Goal: Task Accomplishment & Management: Use online tool/utility

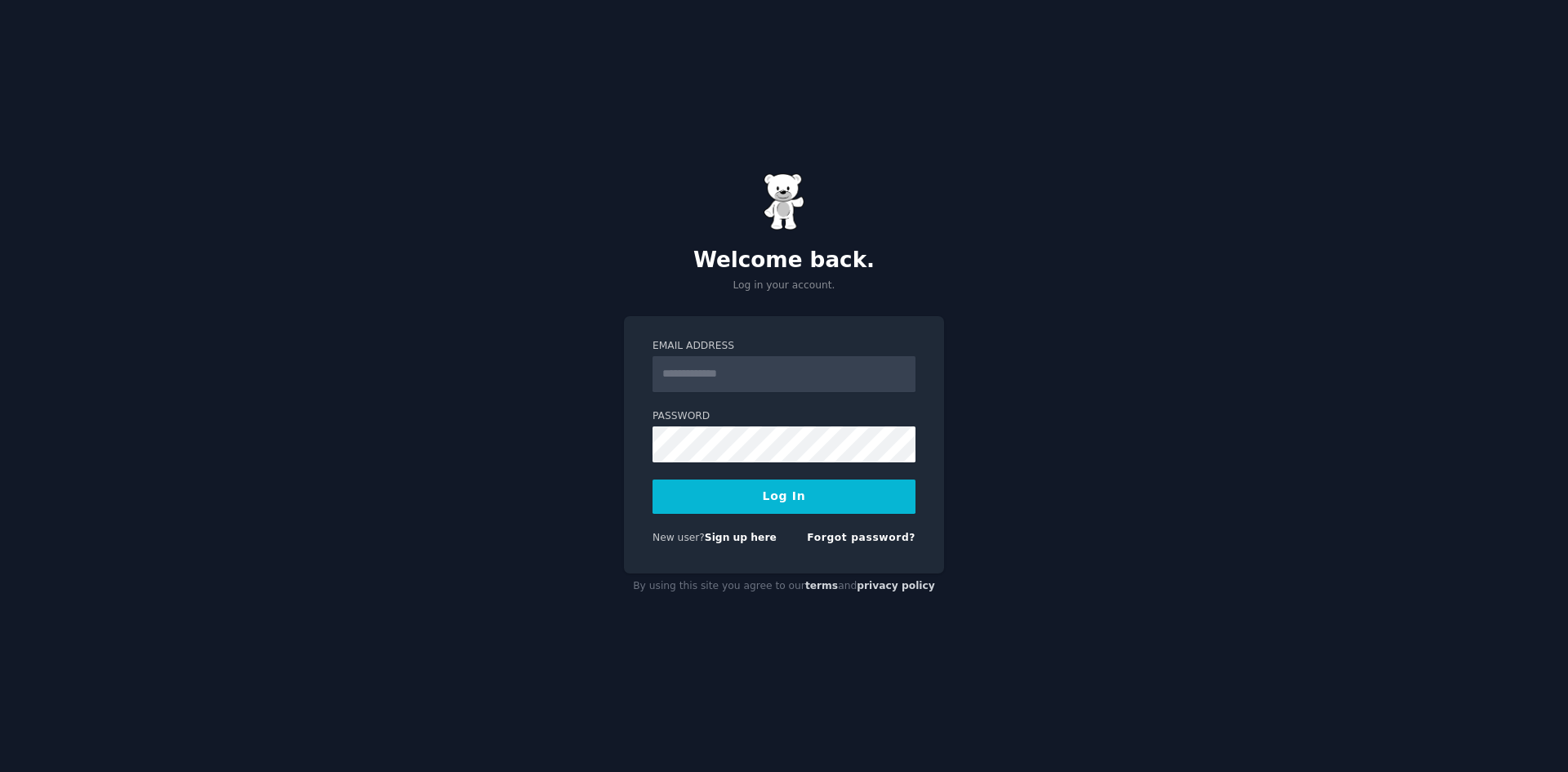
click at [774, 374] on input "Email Address" at bounding box center [784, 374] width 263 height 36
click at [1116, 468] on div "Welcome back. Log in your account. Email Address Password Log In New user? Sign…" at bounding box center [784, 386] width 1568 height 772
type input "**********"
click at [813, 502] on button "Log In" at bounding box center [784, 497] width 263 height 35
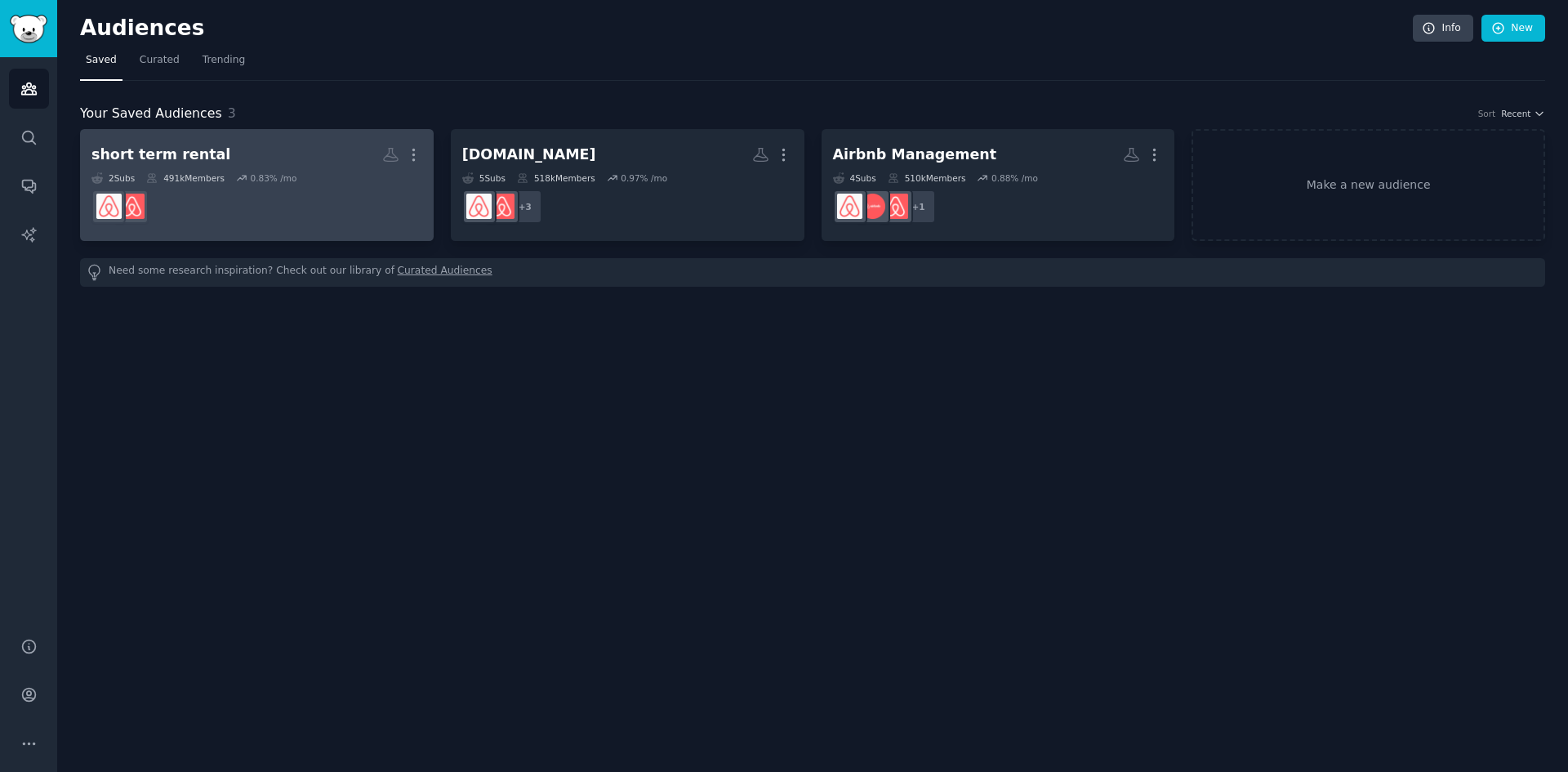
click at [316, 167] on h2 "short term rental More" at bounding box center [257, 154] width 331 height 28
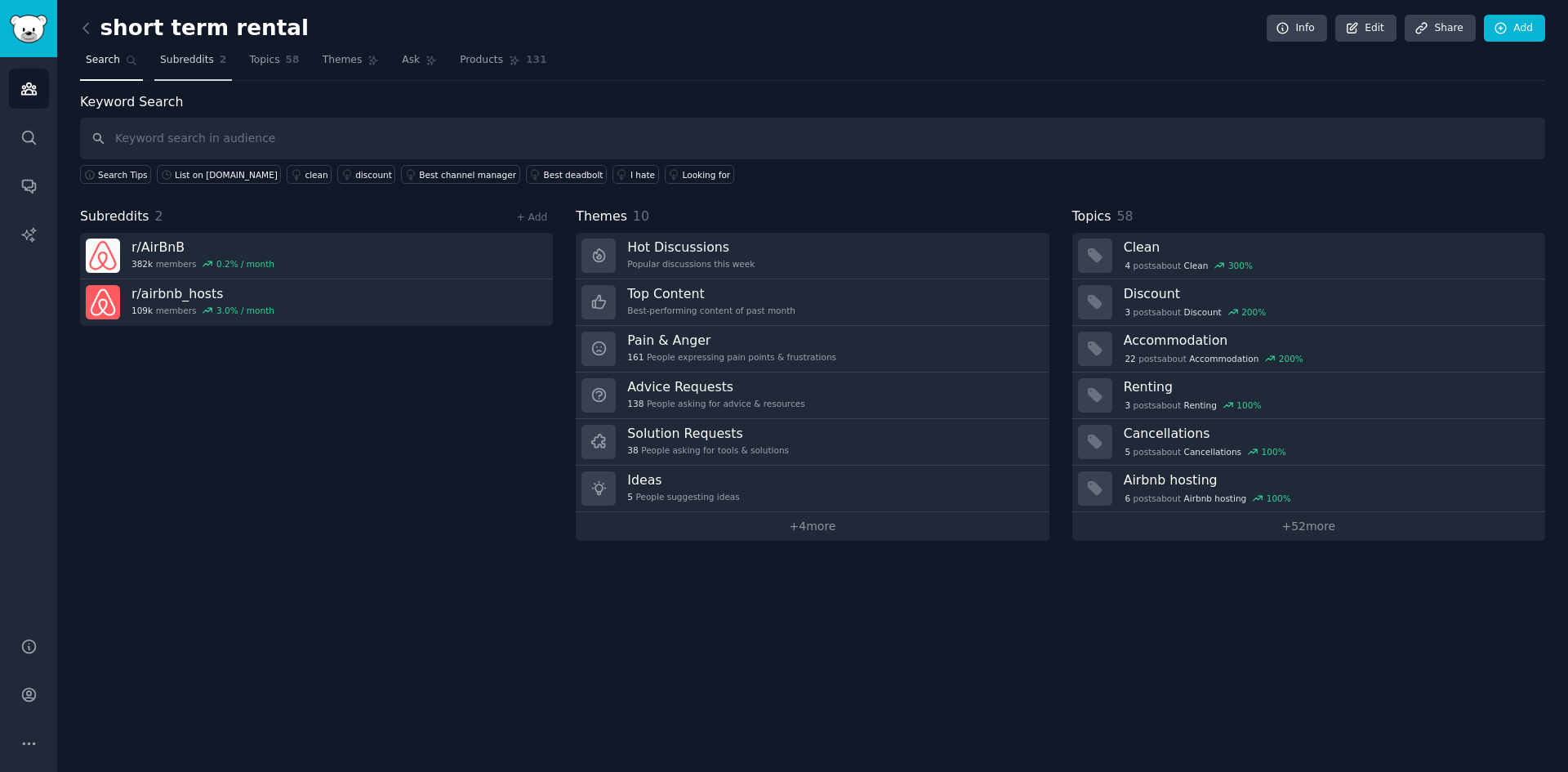
click at [176, 63] on span "Subreddits" at bounding box center [186, 60] width 54 height 15
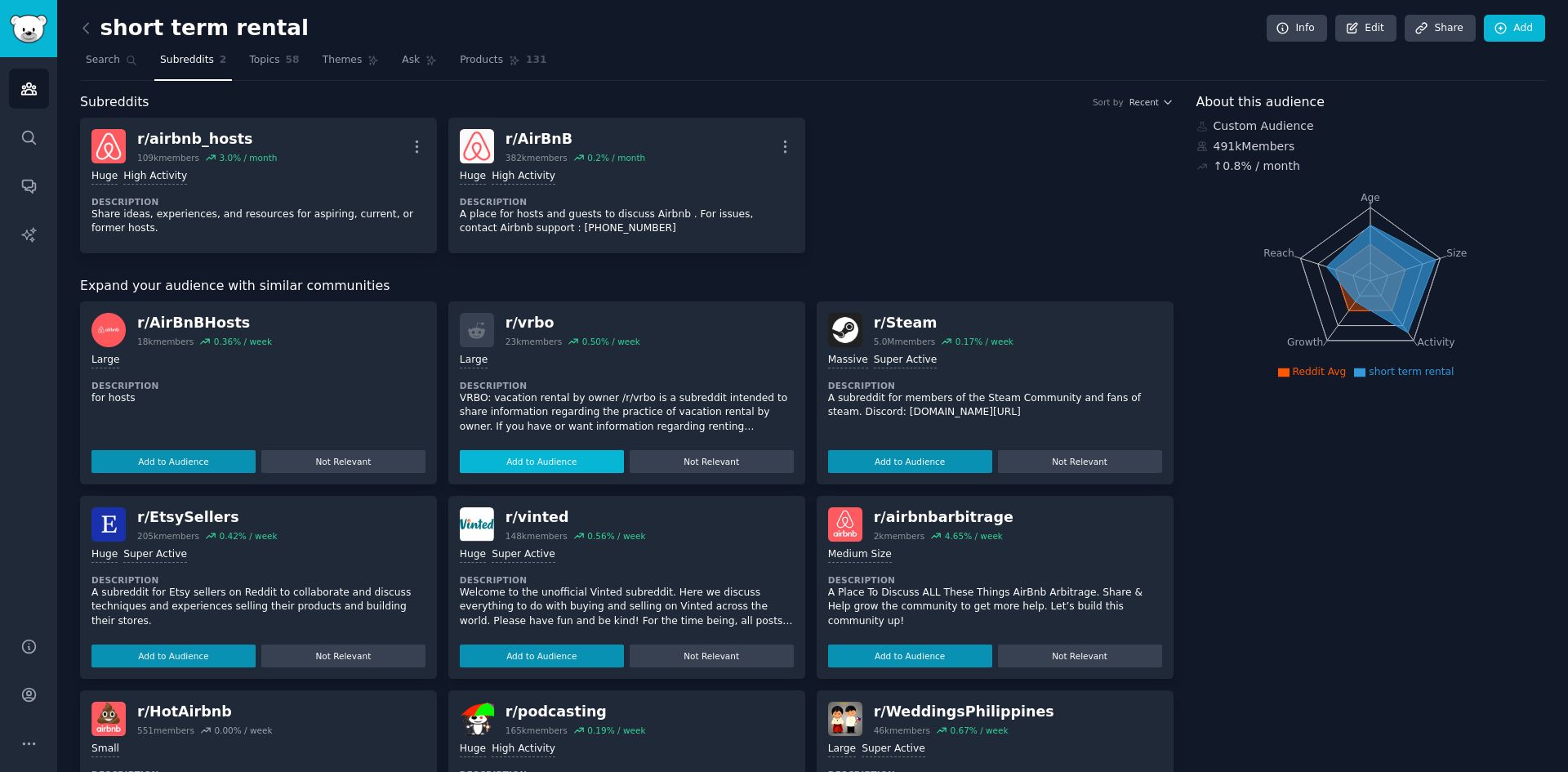
click at [553, 458] on button "Add to Audience" at bounding box center [542, 461] width 164 height 23
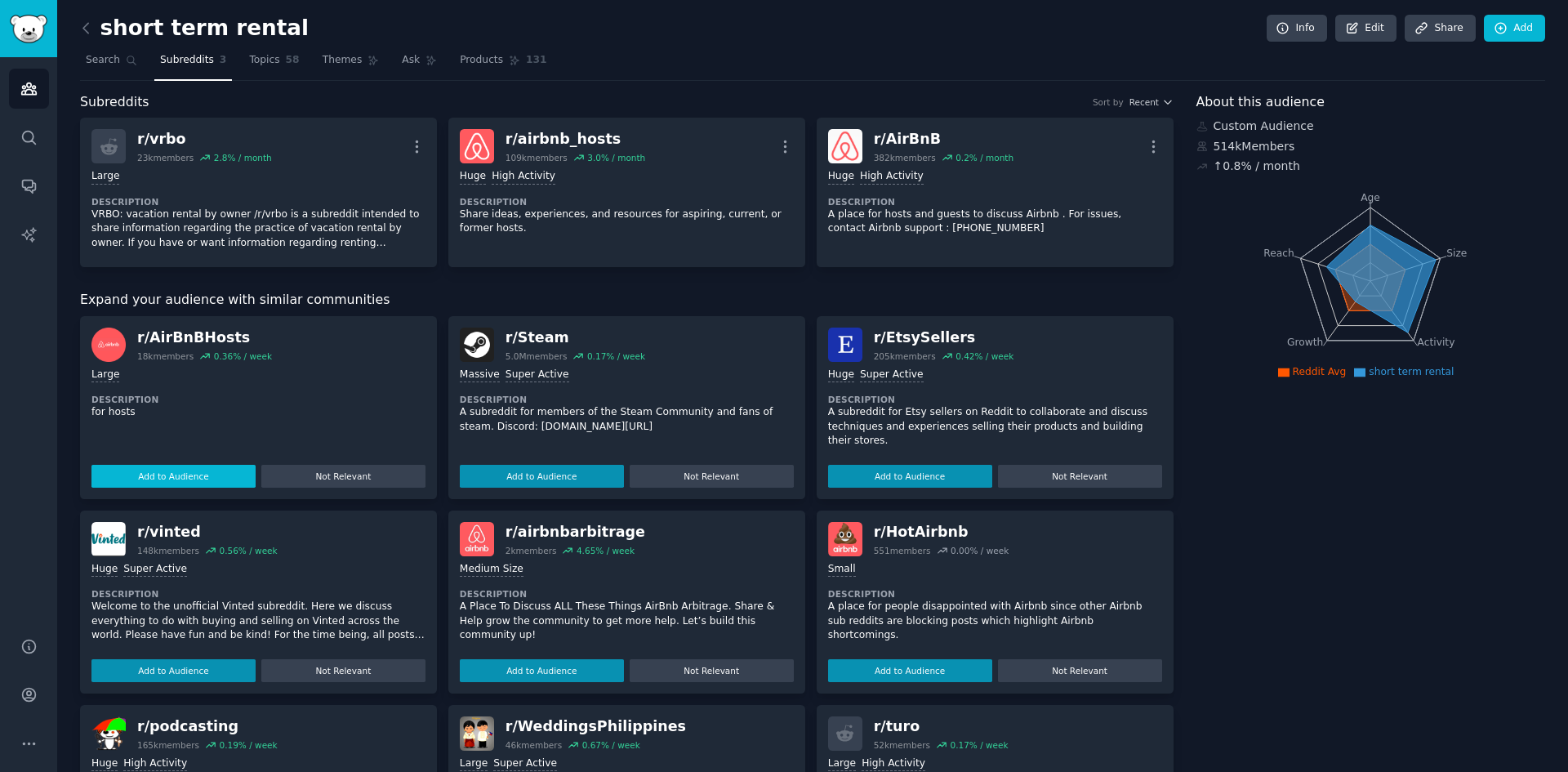
click at [183, 481] on button "Add to Audience" at bounding box center [174, 476] width 164 height 23
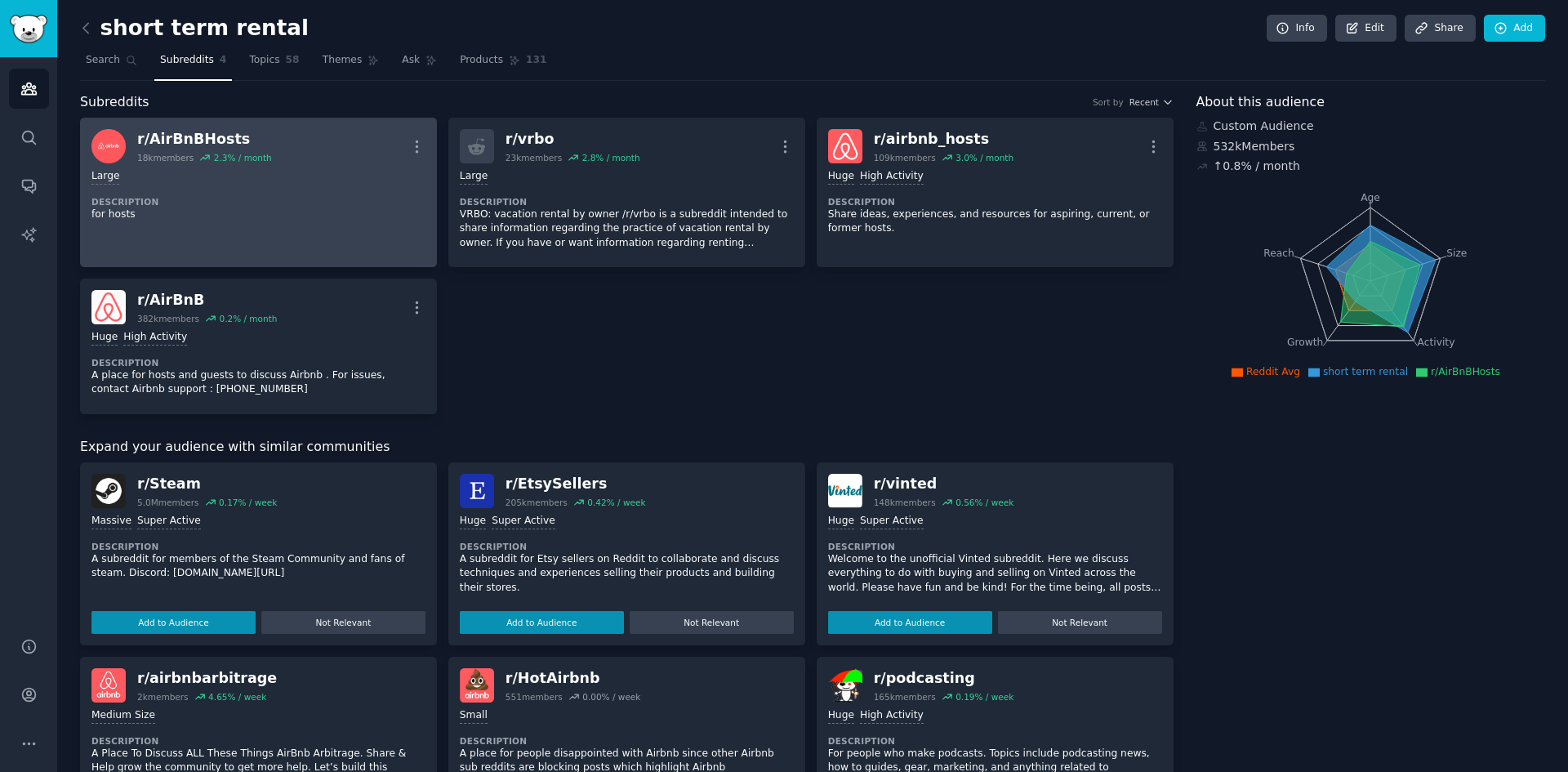
click at [235, 182] on div "Large" at bounding box center [258, 176] width 334 height 16
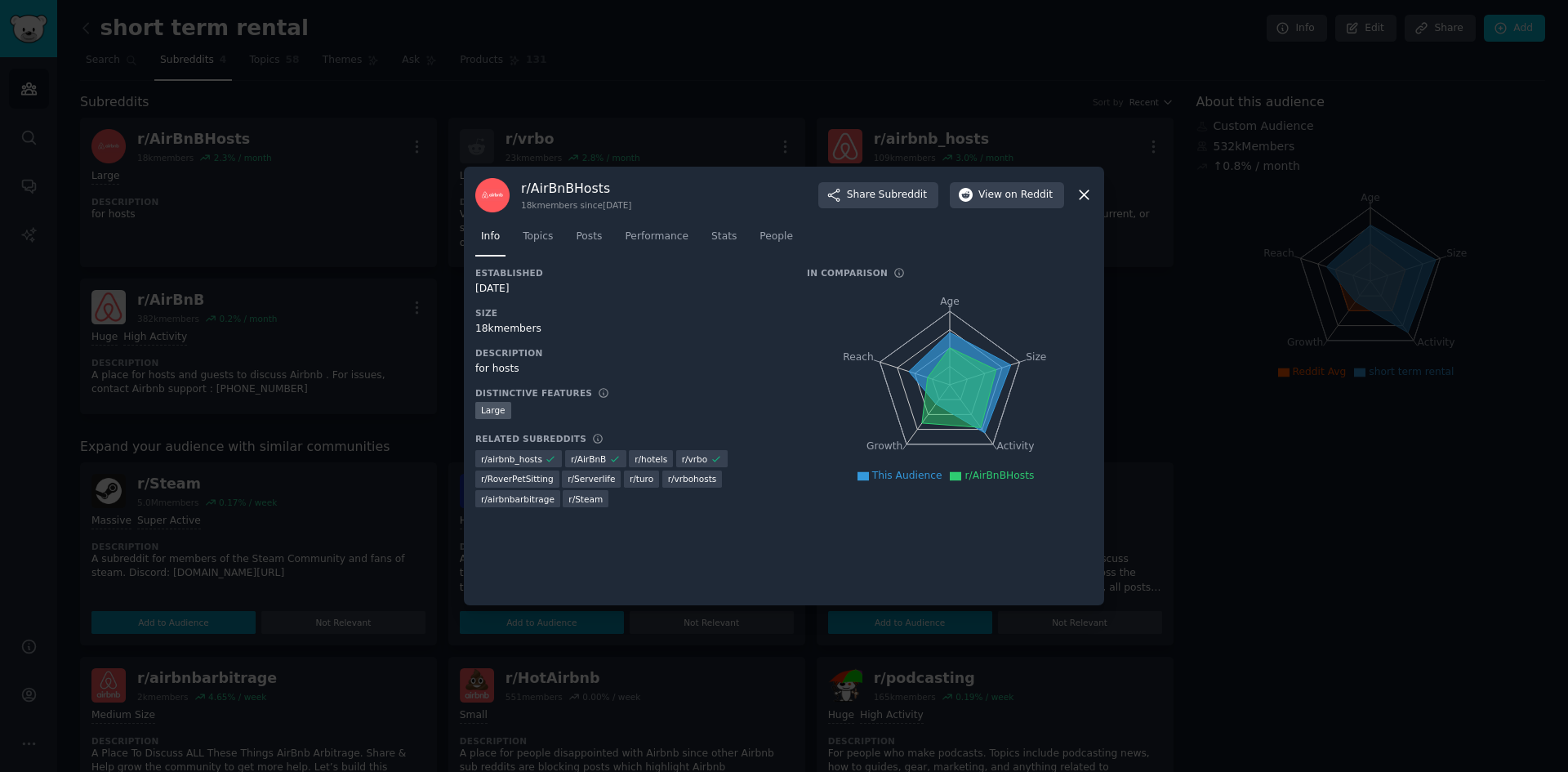
click at [1222, 375] on div at bounding box center [784, 386] width 1568 height 772
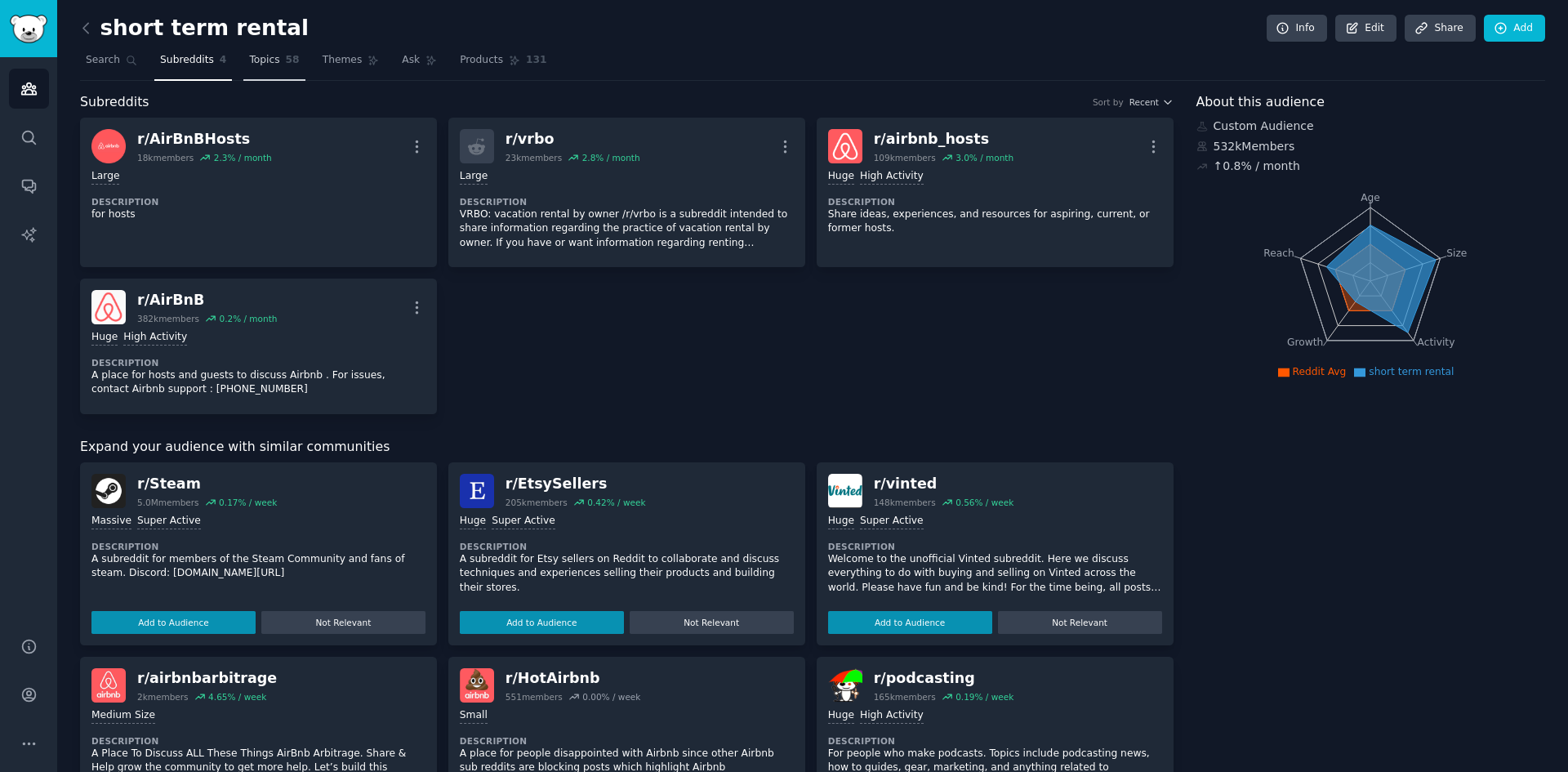
click at [258, 58] on span "Topics" at bounding box center [264, 60] width 30 height 15
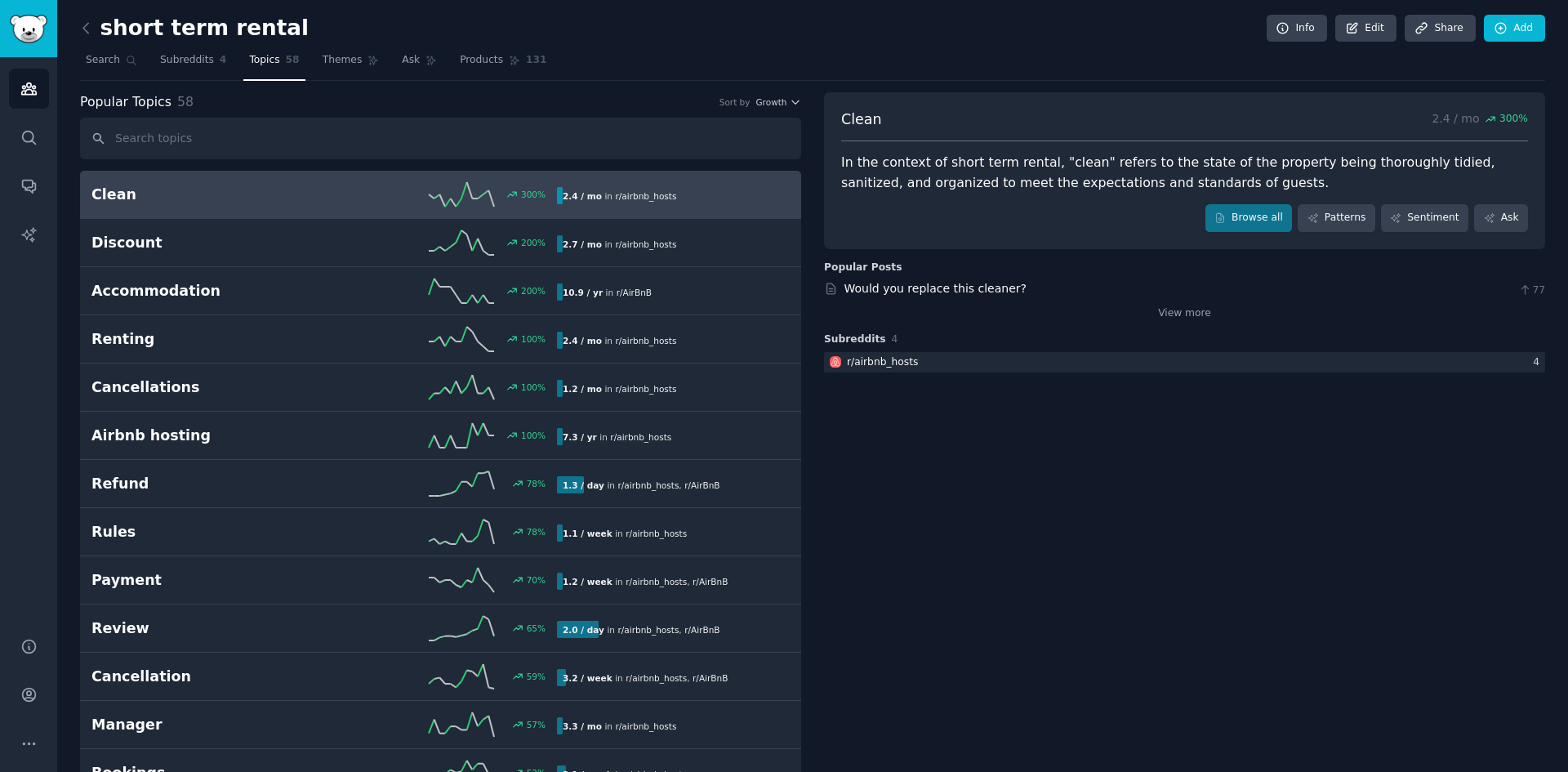
click at [175, 195] on h2 "Clean" at bounding box center [207, 195] width 233 height 20
click at [1243, 225] on link "Browse all" at bounding box center [1249, 218] width 88 height 27
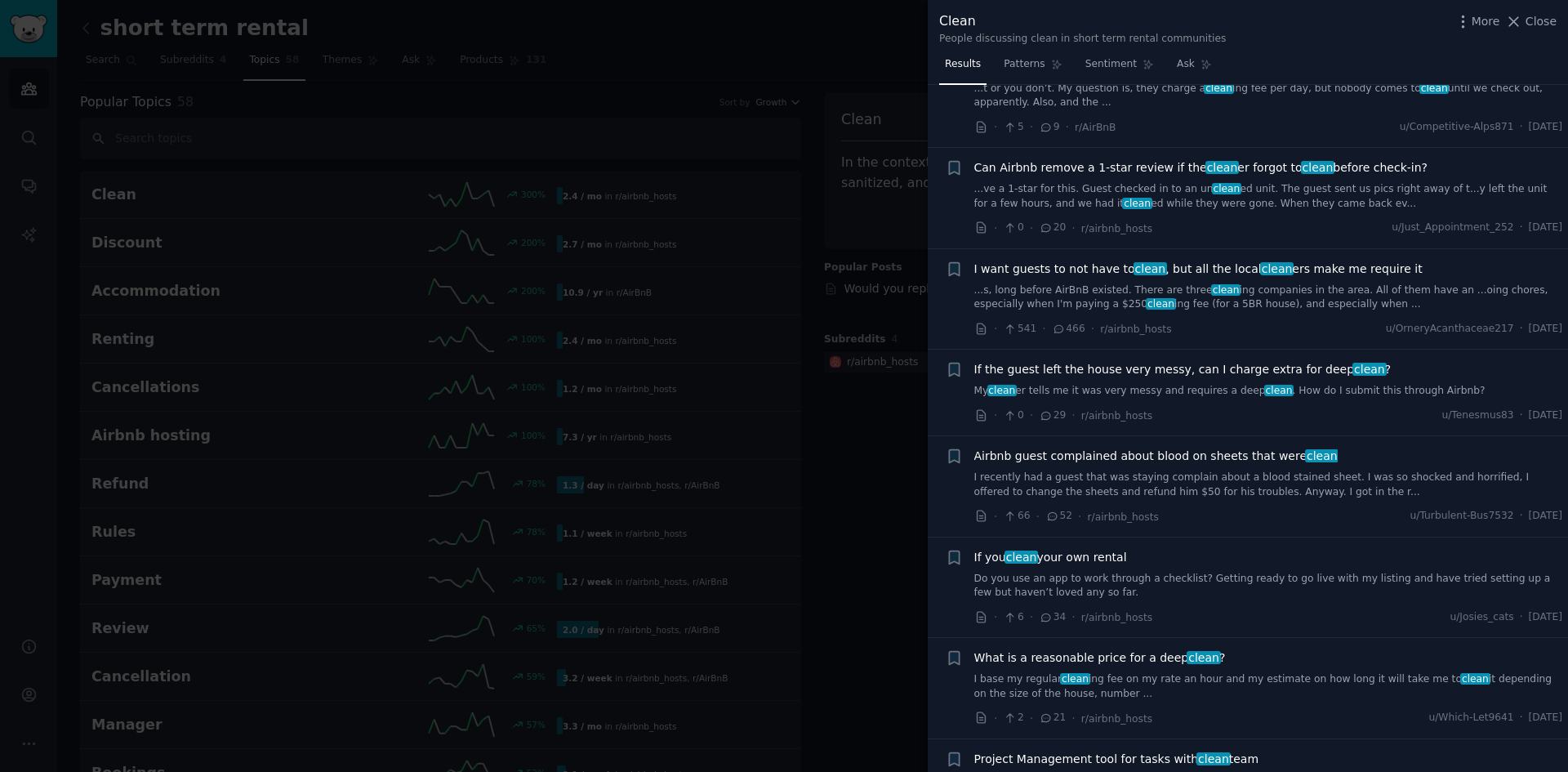
scroll to position [1225, 0]
